Goal: Communication & Community: Answer question/provide support

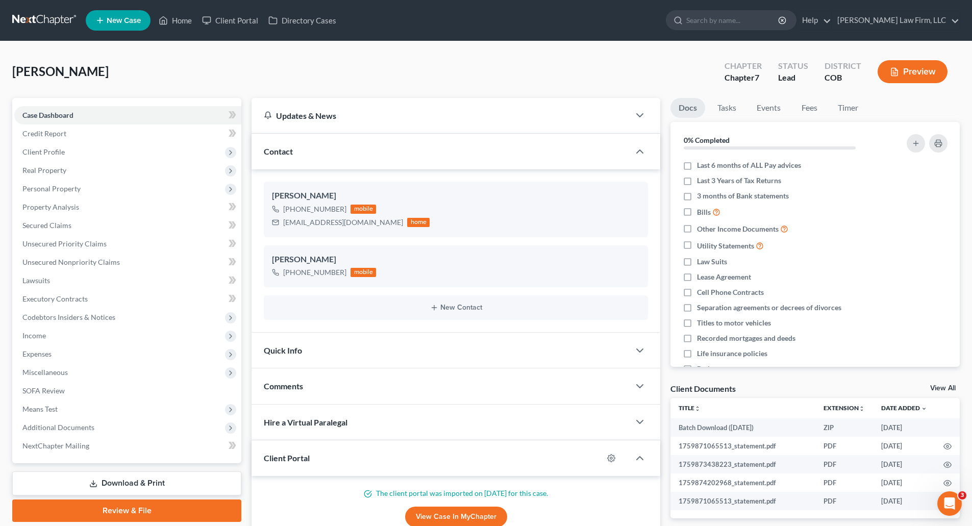
click at [37, 29] on link at bounding box center [44, 20] width 65 height 18
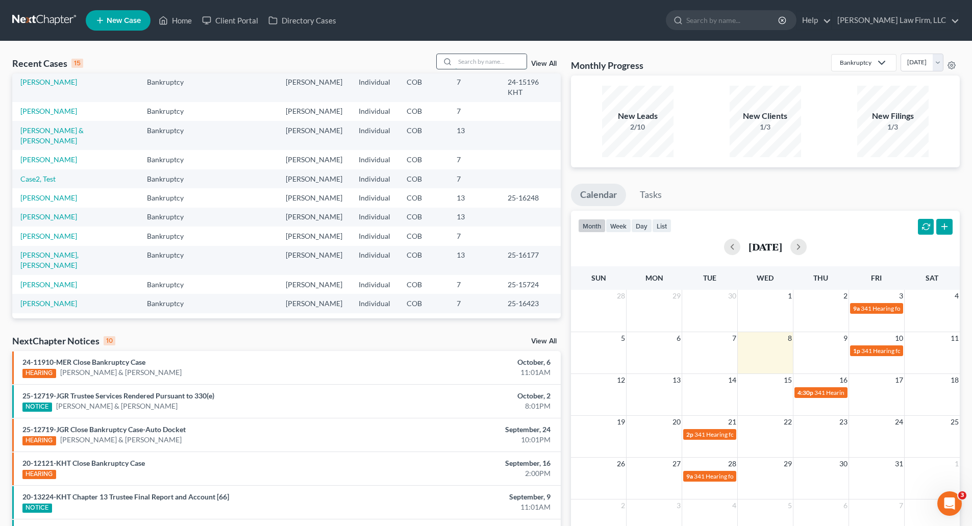
click at [494, 58] on input "search" at bounding box center [490, 61] width 71 height 15
type input "[PERSON_NAME]"
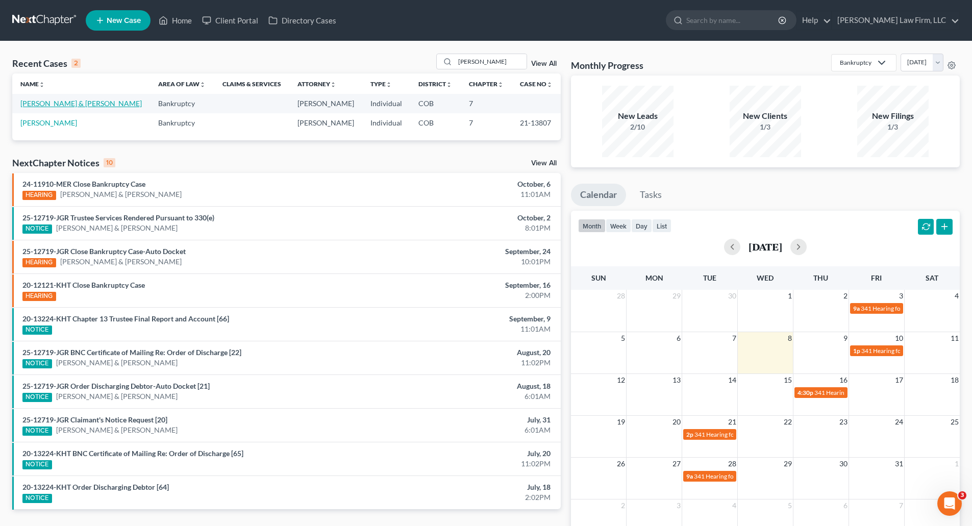
click at [68, 102] on link "[PERSON_NAME] & [PERSON_NAME]" at bounding box center [80, 103] width 121 height 9
select select "4"
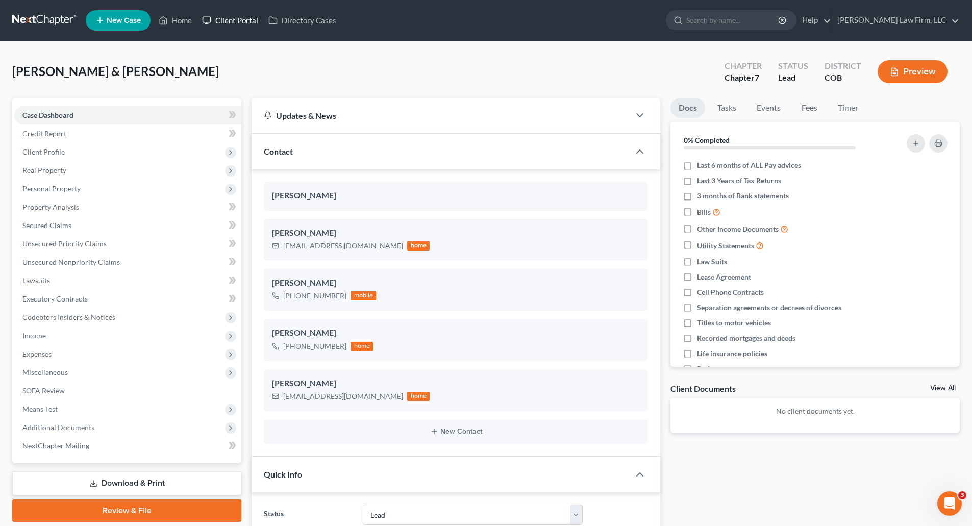
drag, startPoint x: 200, startPoint y: 32, endPoint x: 229, endPoint y: 23, distance: 30.4
click at [206, 32] on ul "New Case Home Client Portal Directory Cases - No Result - See all results Or Pr…" at bounding box center [523, 20] width 874 height 27
click at [230, 23] on link "Client Portal" at bounding box center [230, 20] width 66 height 18
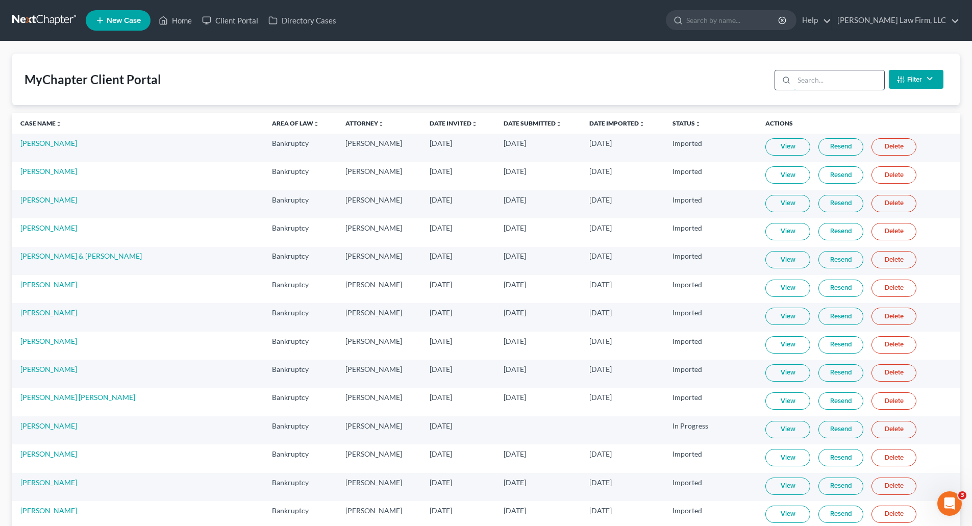
click at [797, 85] on input "search" at bounding box center [839, 79] width 90 height 19
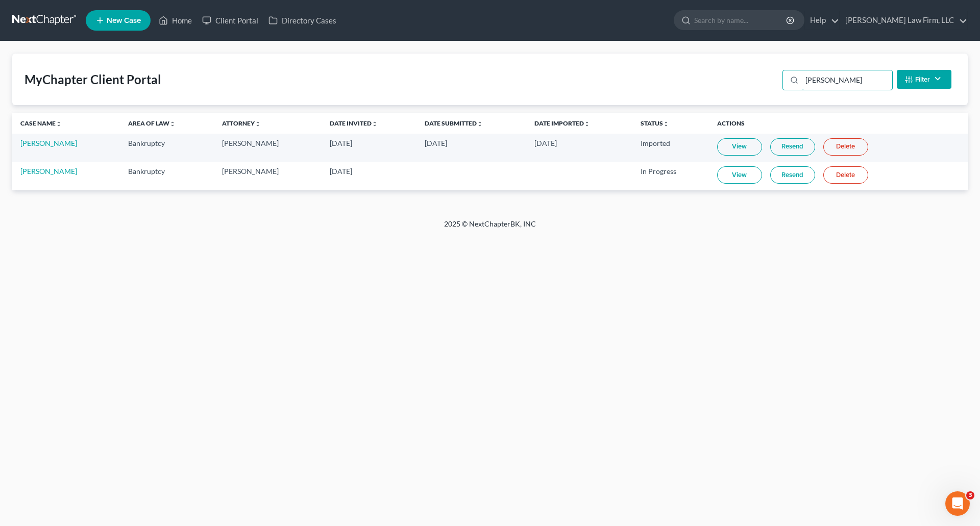
type input "[PERSON_NAME]"
click at [784, 178] on link "Resend" at bounding box center [792, 174] width 45 height 17
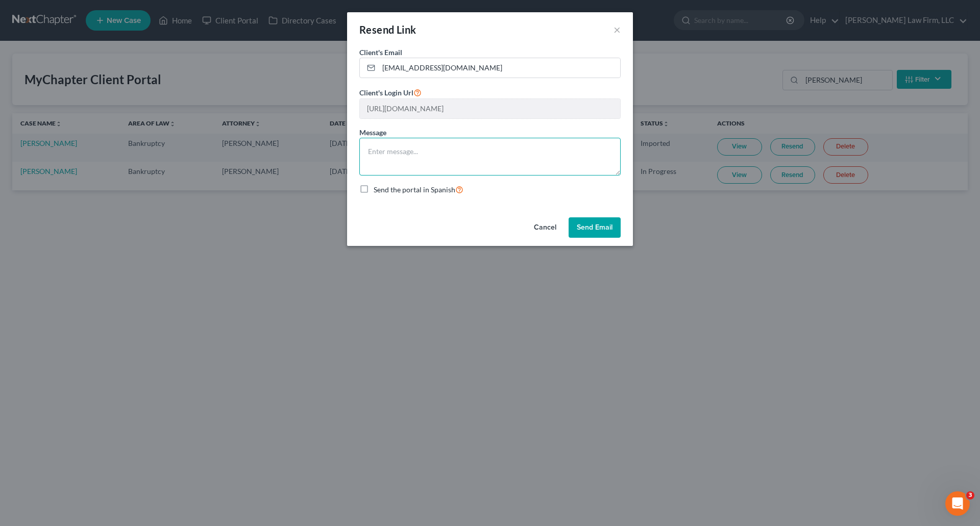
click at [438, 146] on textarea at bounding box center [489, 157] width 261 height 38
click at [618, 229] on button "Send Email" at bounding box center [595, 227] width 52 height 20
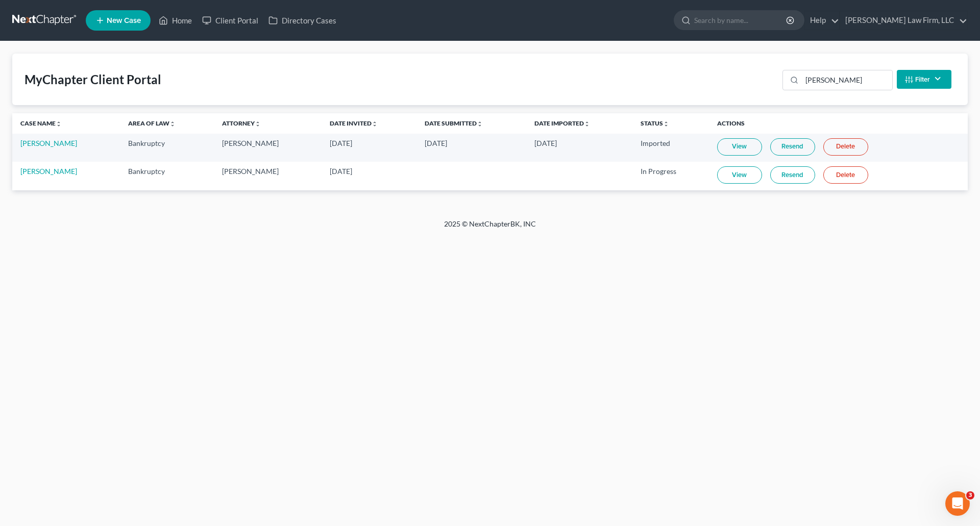
click at [587, 82] on div "MyChapter Client Portal [PERSON_NAME] Filter Status Filter... Invited In Progre…" at bounding box center [489, 80] width 955 height 52
